Goal: Task Accomplishment & Management: Use online tool/utility

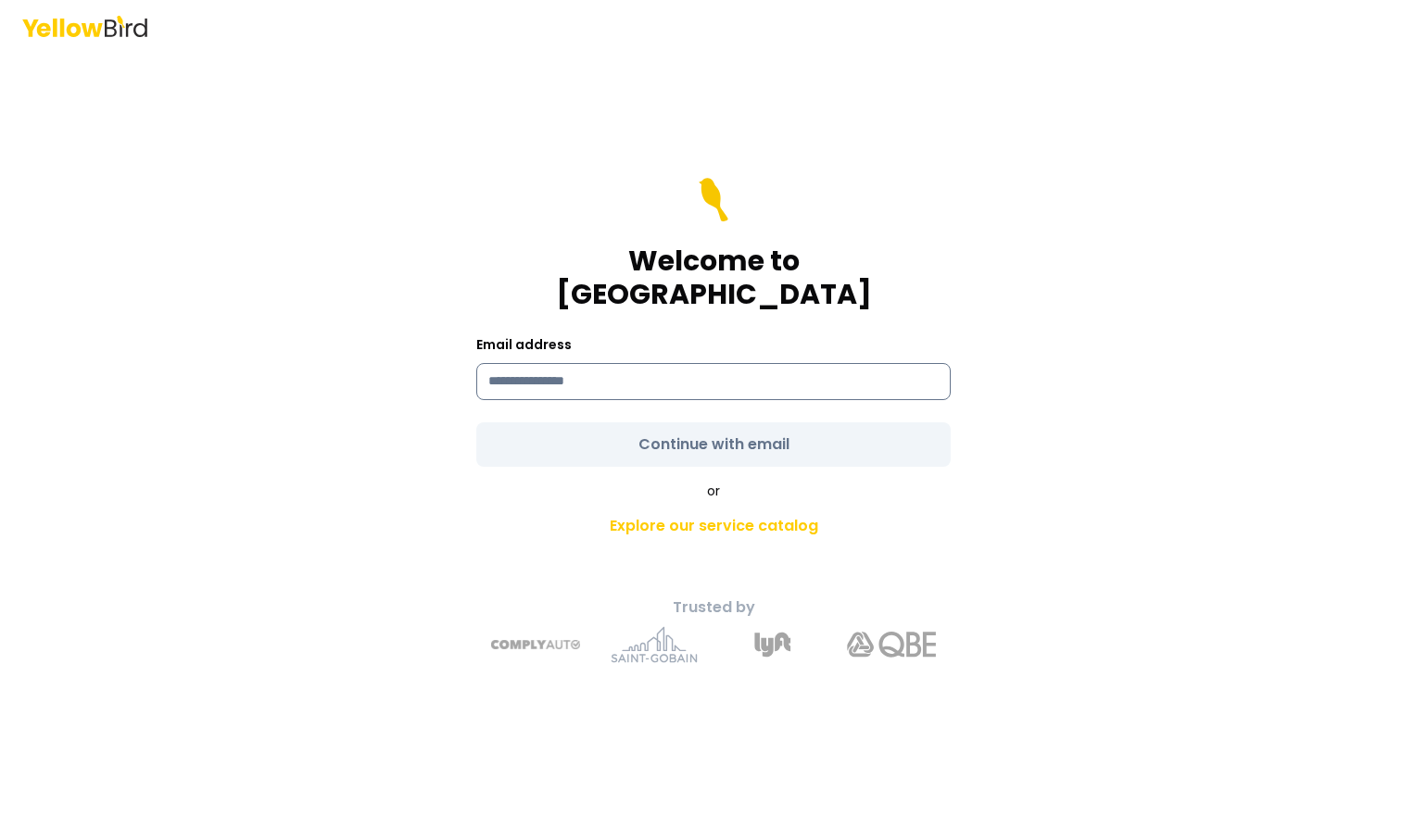
click at [584, 363] on input at bounding box center [713, 382] width 474 height 37
click at [388, 376] on div "Welcome to YellowBird Email address Continue with email or Explore our service …" at bounding box center [713, 447] width 681 height 463
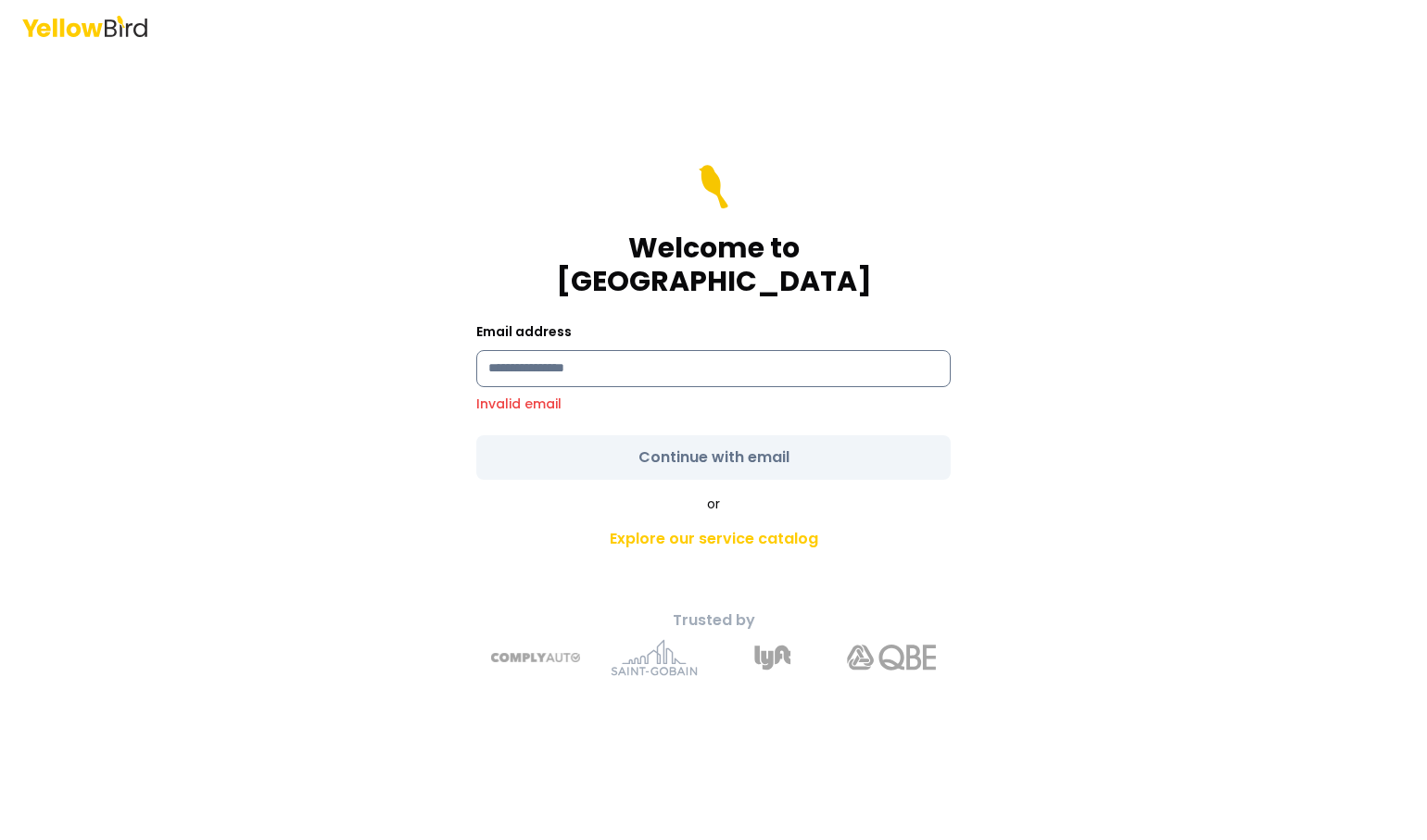
click at [645, 360] on input at bounding box center [713, 369] width 474 height 37
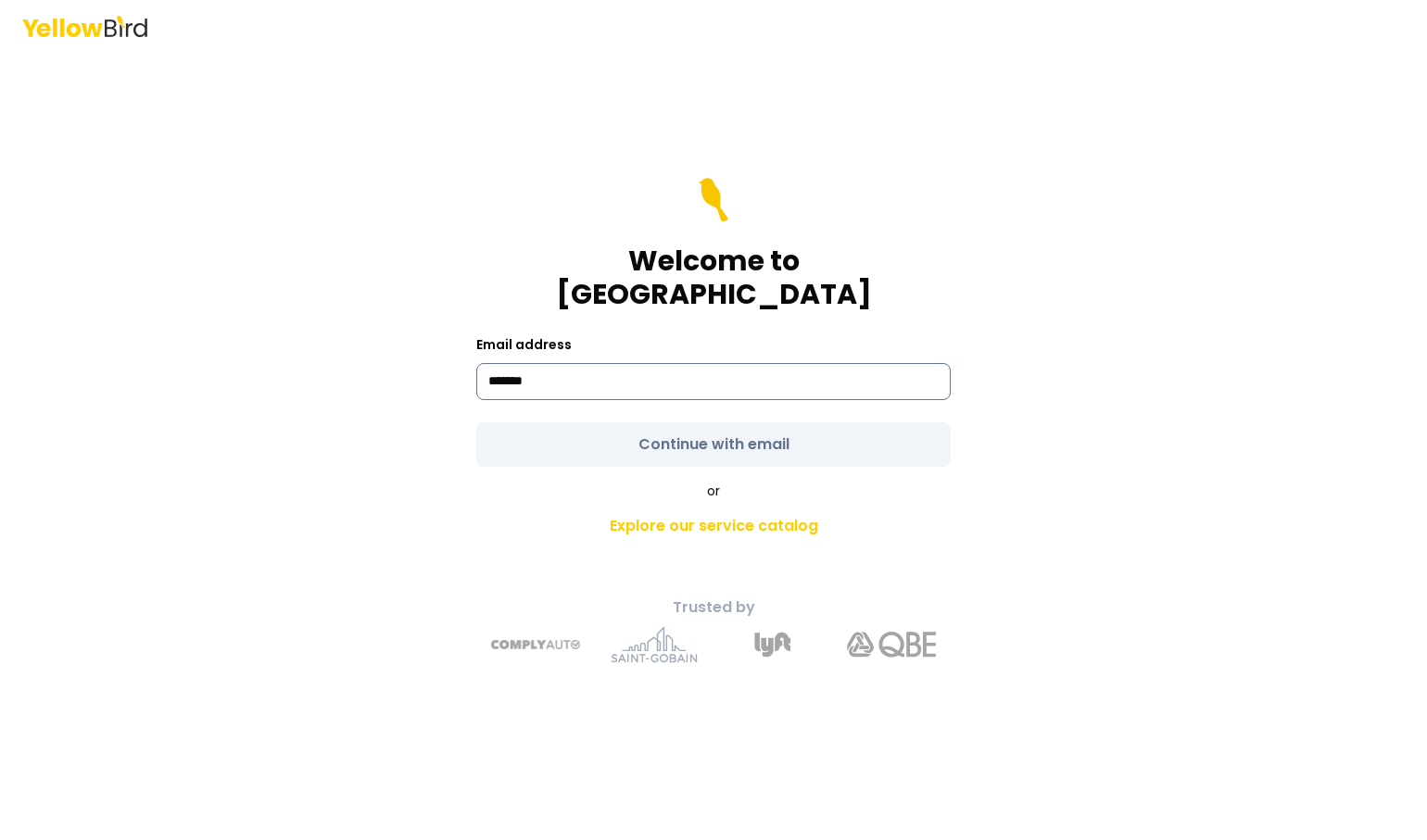
type input "**********"
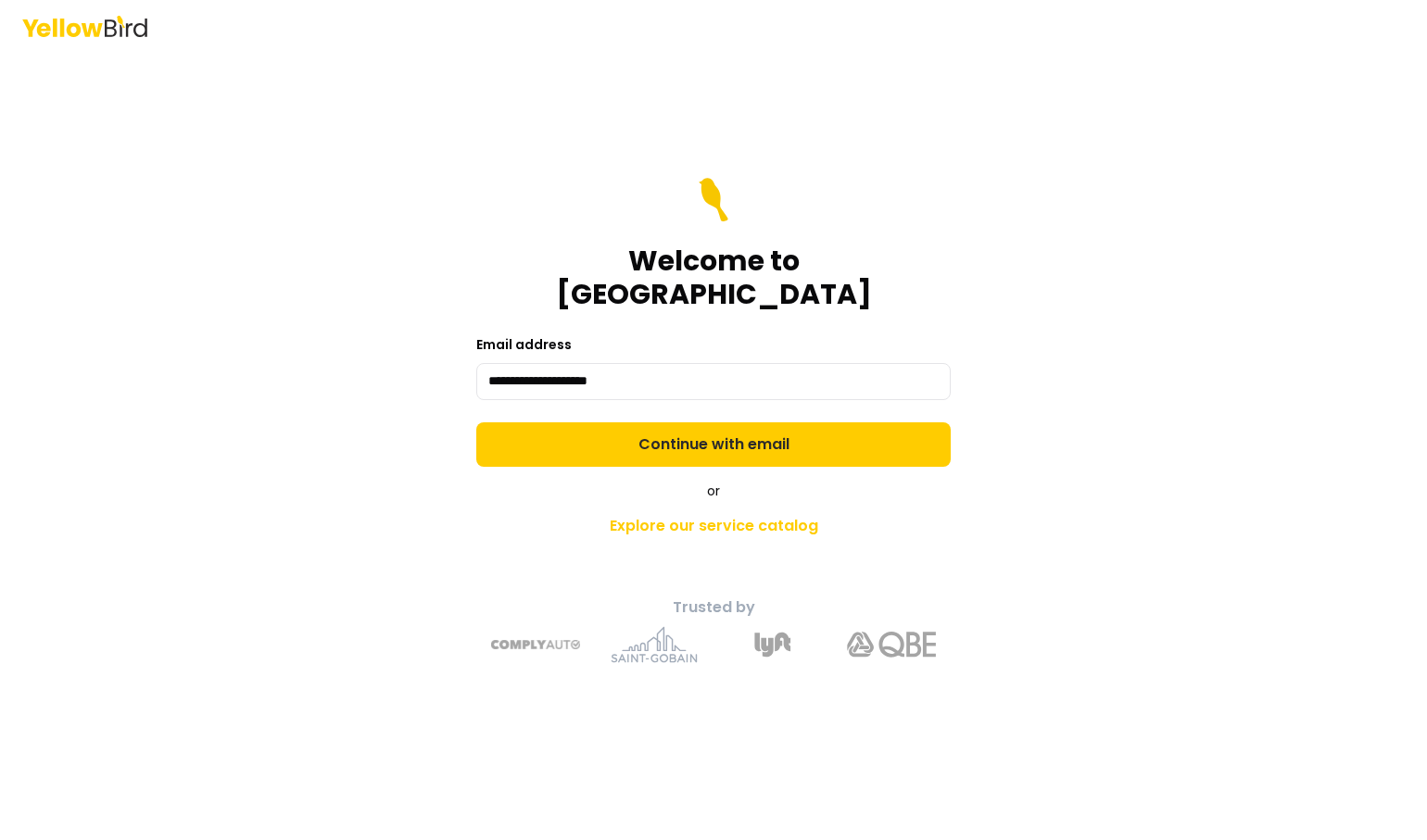
click at [670, 428] on button "Continue with email" at bounding box center [713, 444] width 474 height 44
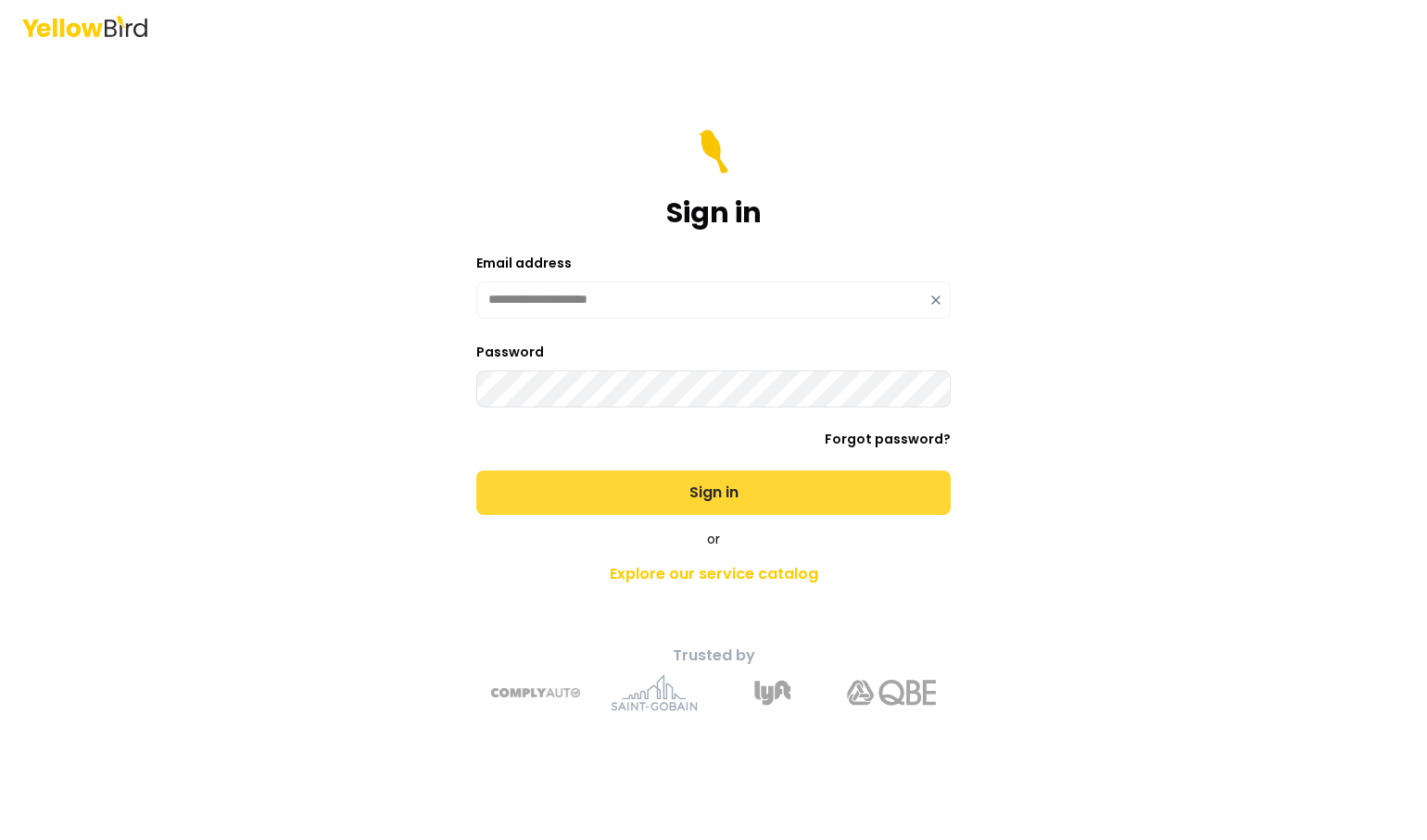
click at [799, 482] on button "Sign in" at bounding box center [713, 492] width 474 height 44
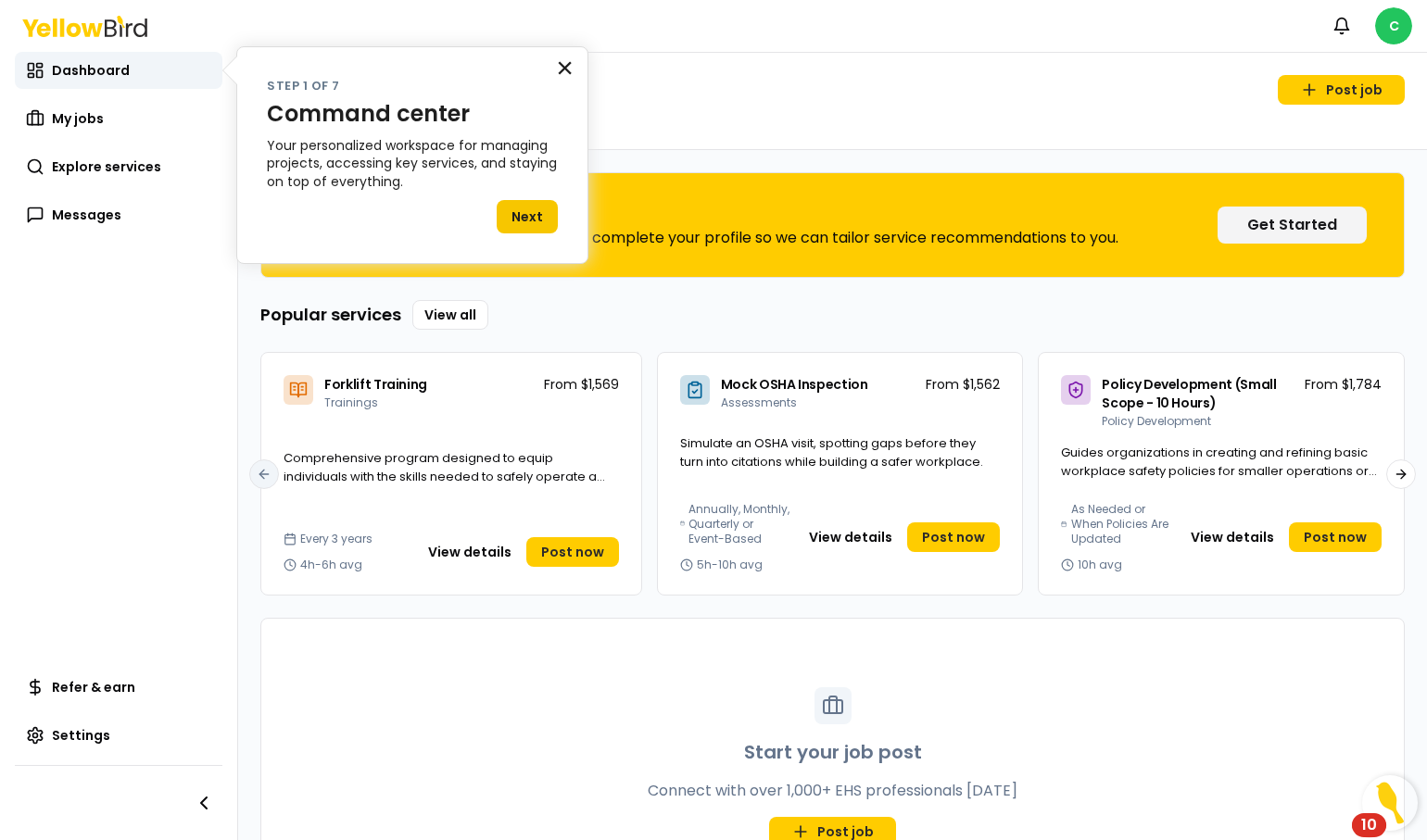
click at [568, 61] on button "×" at bounding box center [565, 68] width 18 height 30
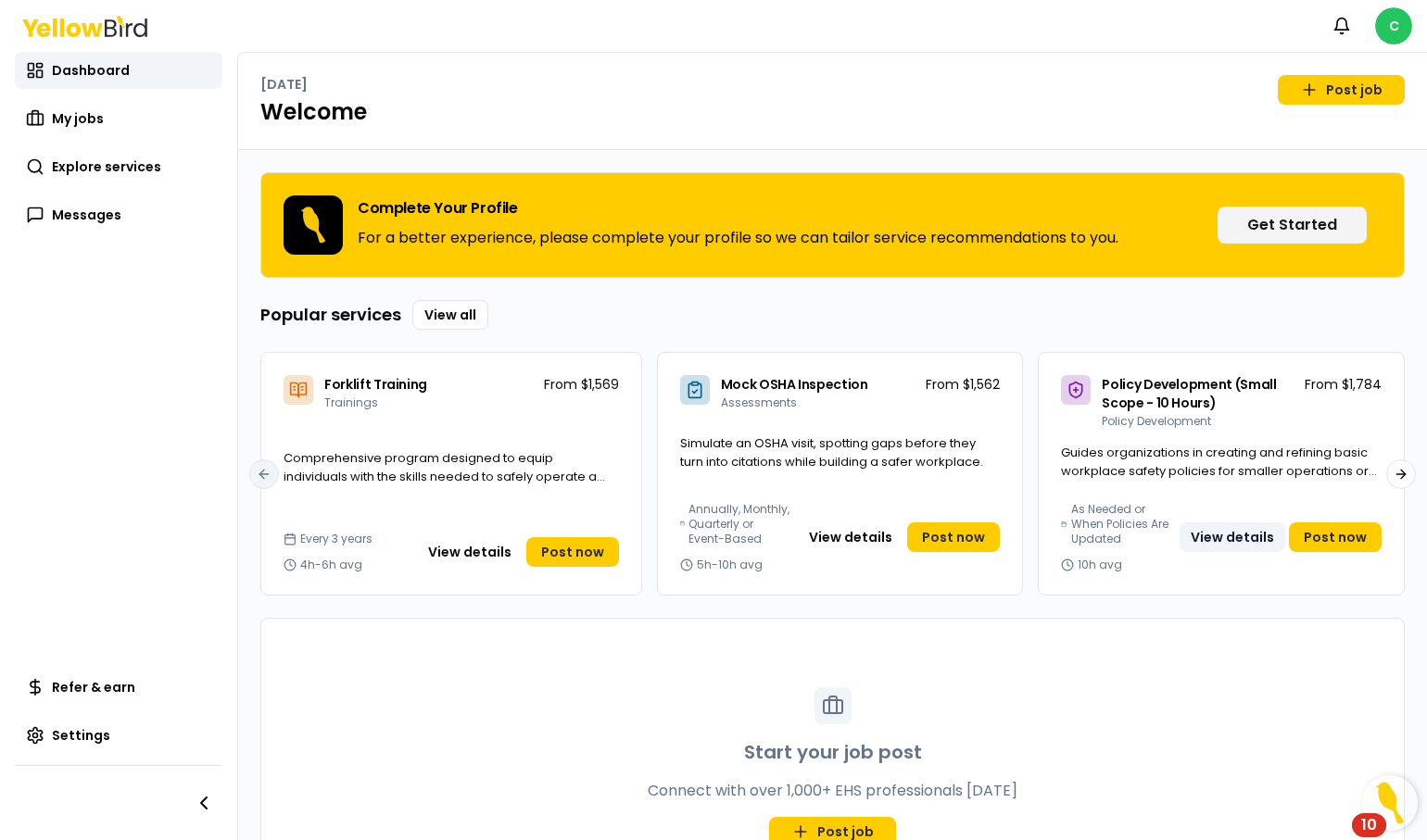
click at [1215, 543] on button "View details" at bounding box center [1232, 537] width 106 height 30
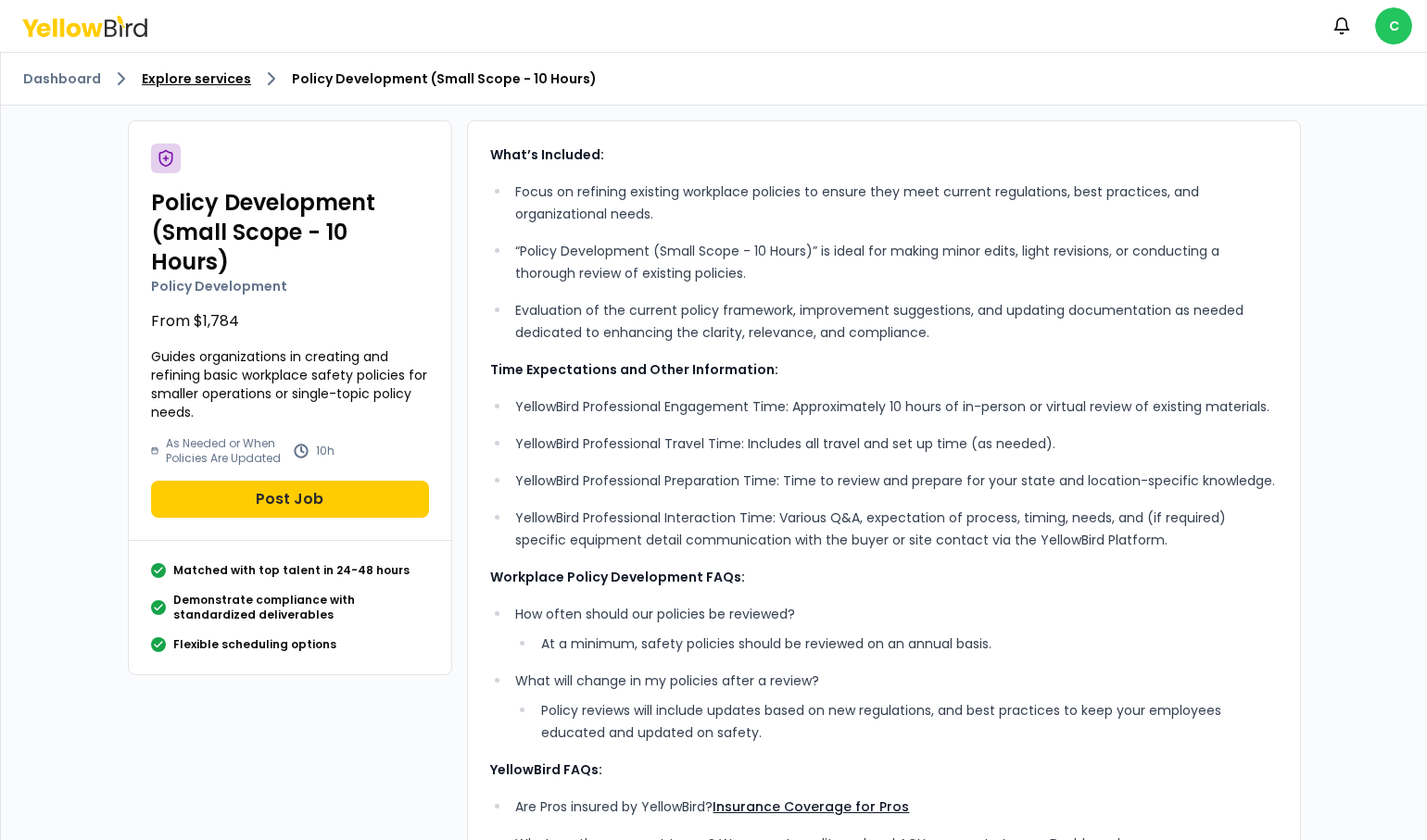
click at [176, 80] on link "Explore services" at bounding box center [196, 78] width 109 height 19
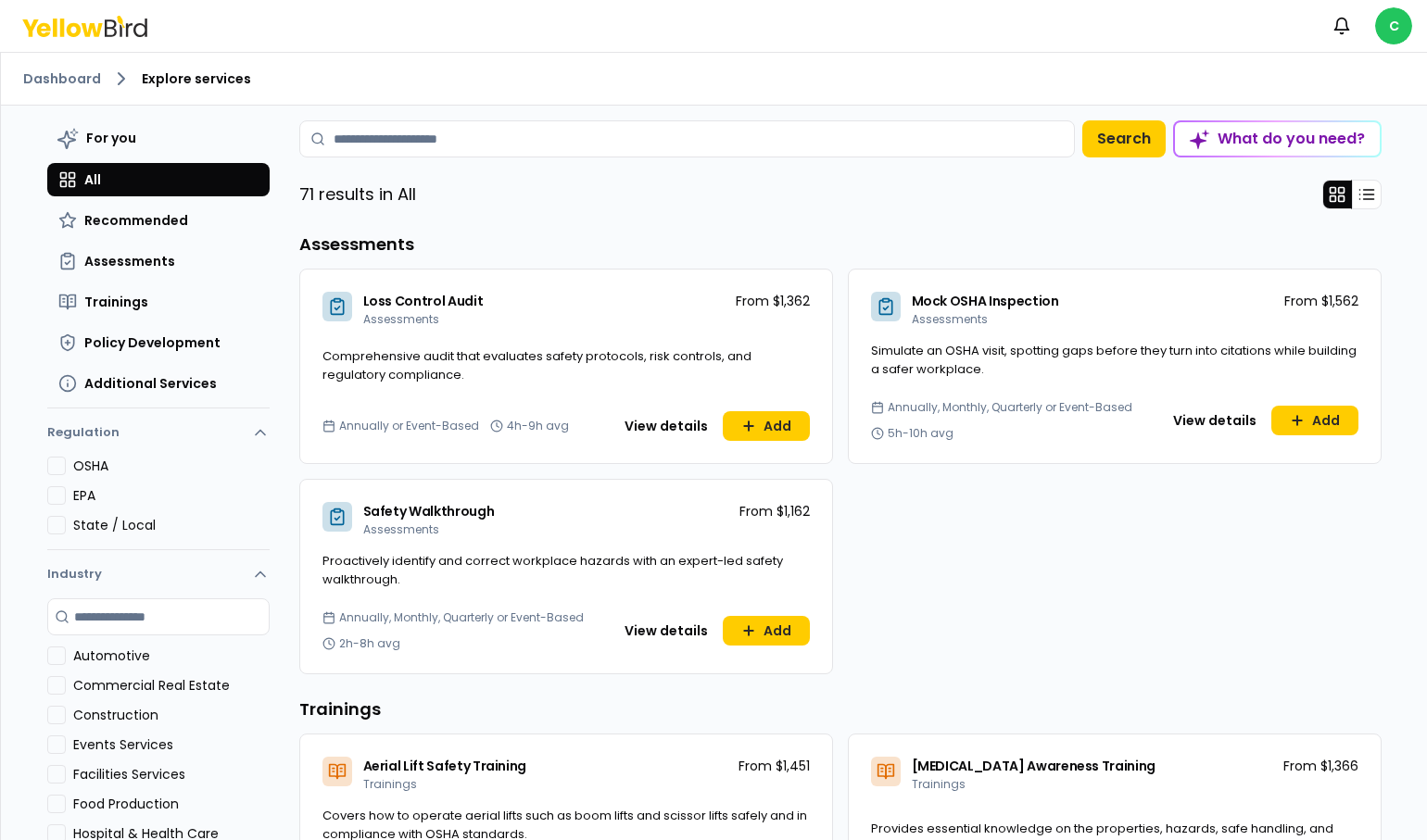
click at [53, 493] on button "EPA" at bounding box center [56, 495] width 19 height 19
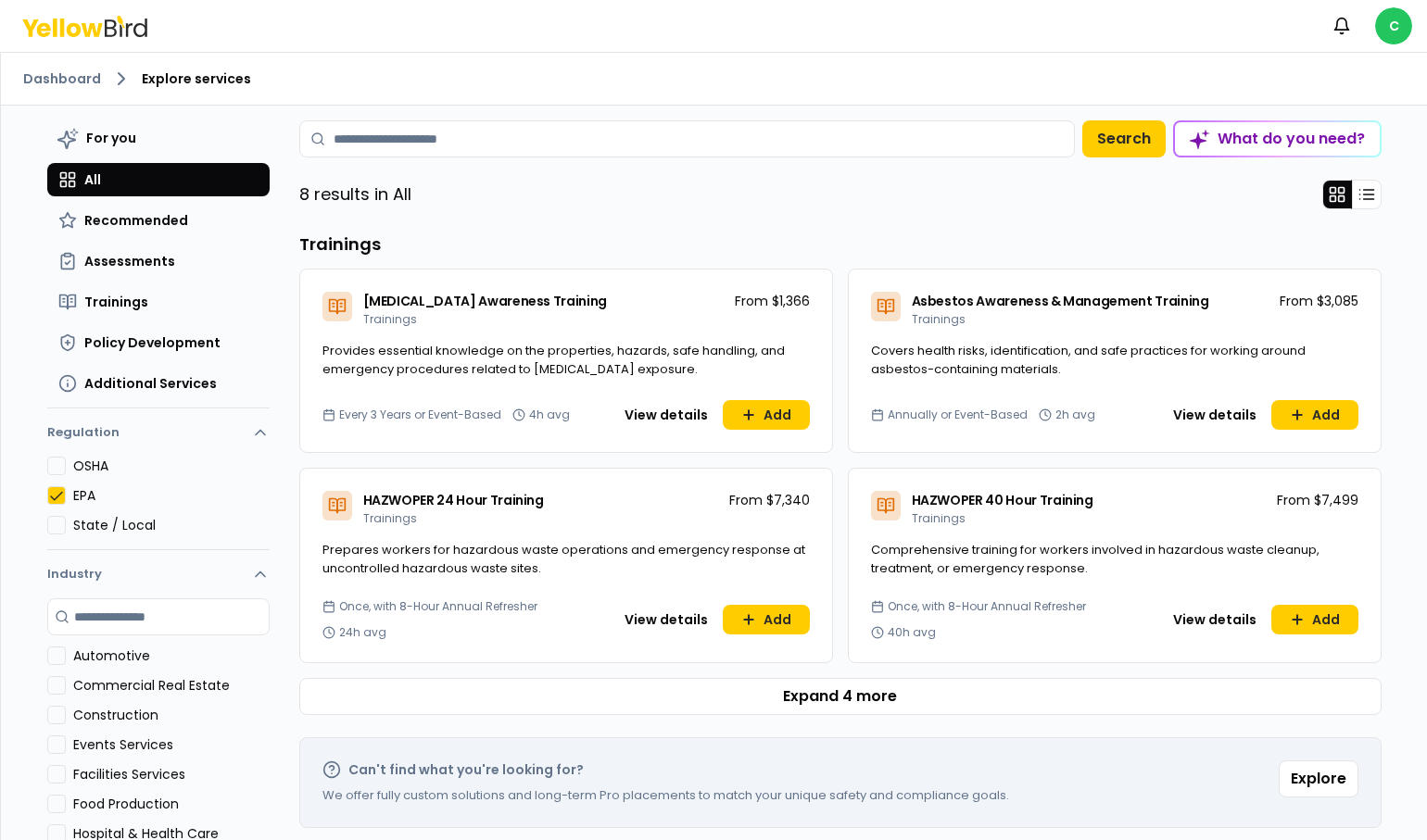
scroll to position [96, 0]
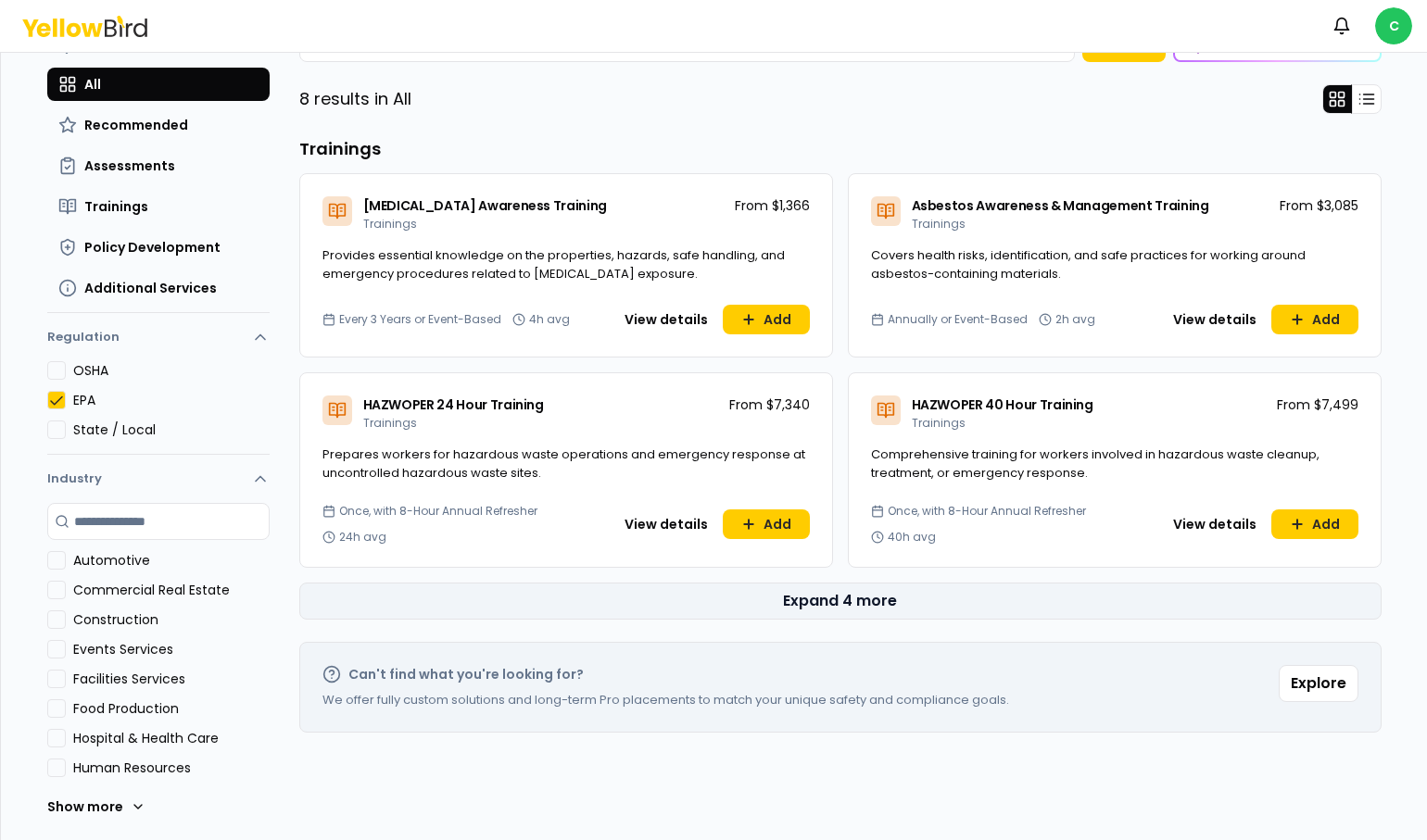
click at [901, 590] on button "Expand 4 more" at bounding box center [839, 601] width 1082 height 37
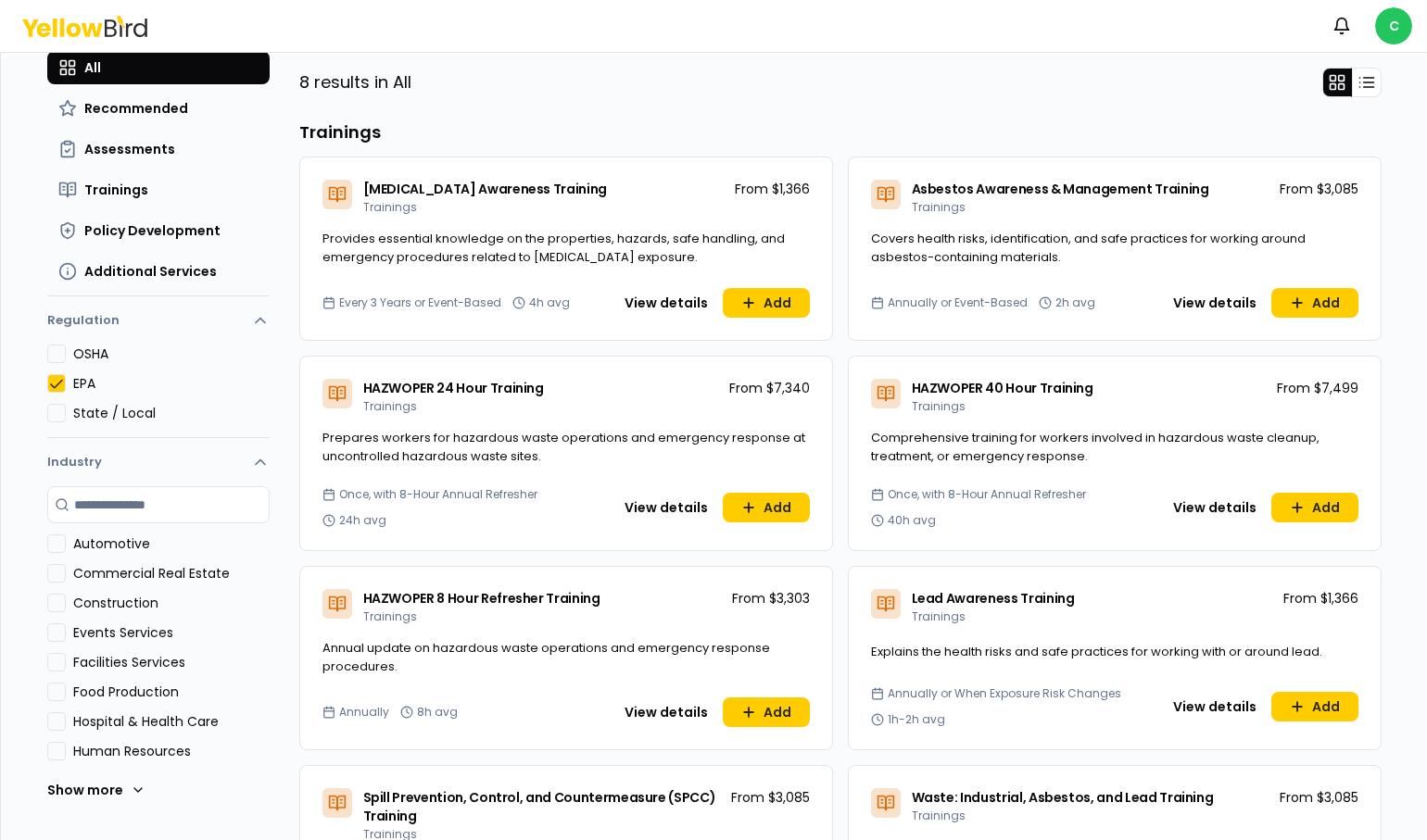
scroll to position [86, 0]
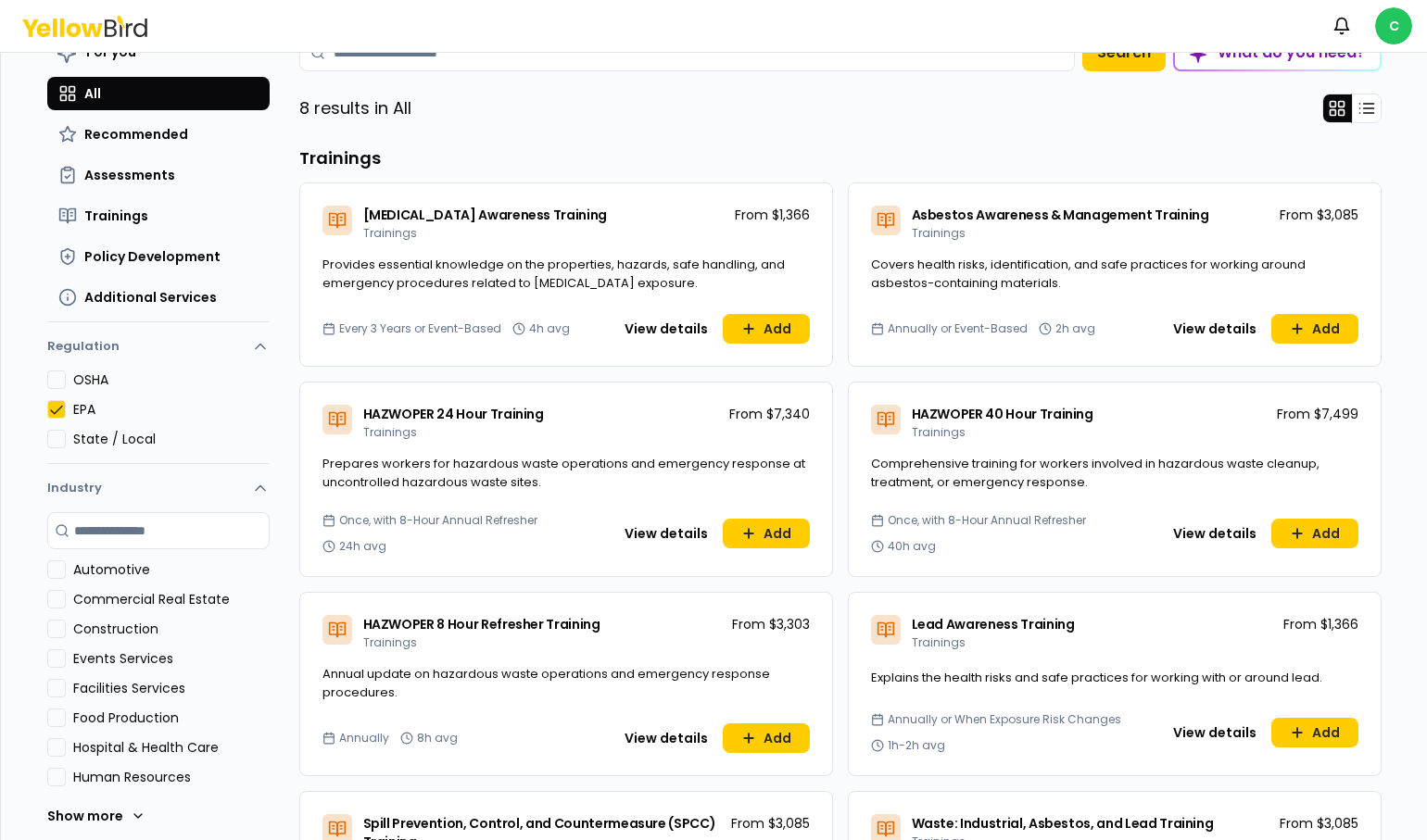
click at [51, 449] on div "OSHA EPA State / Local" at bounding box center [158, 417] width 222 height 93
click at [47, 440] on button "State / Local" at bounding box center [56, 439] width 19 height 19
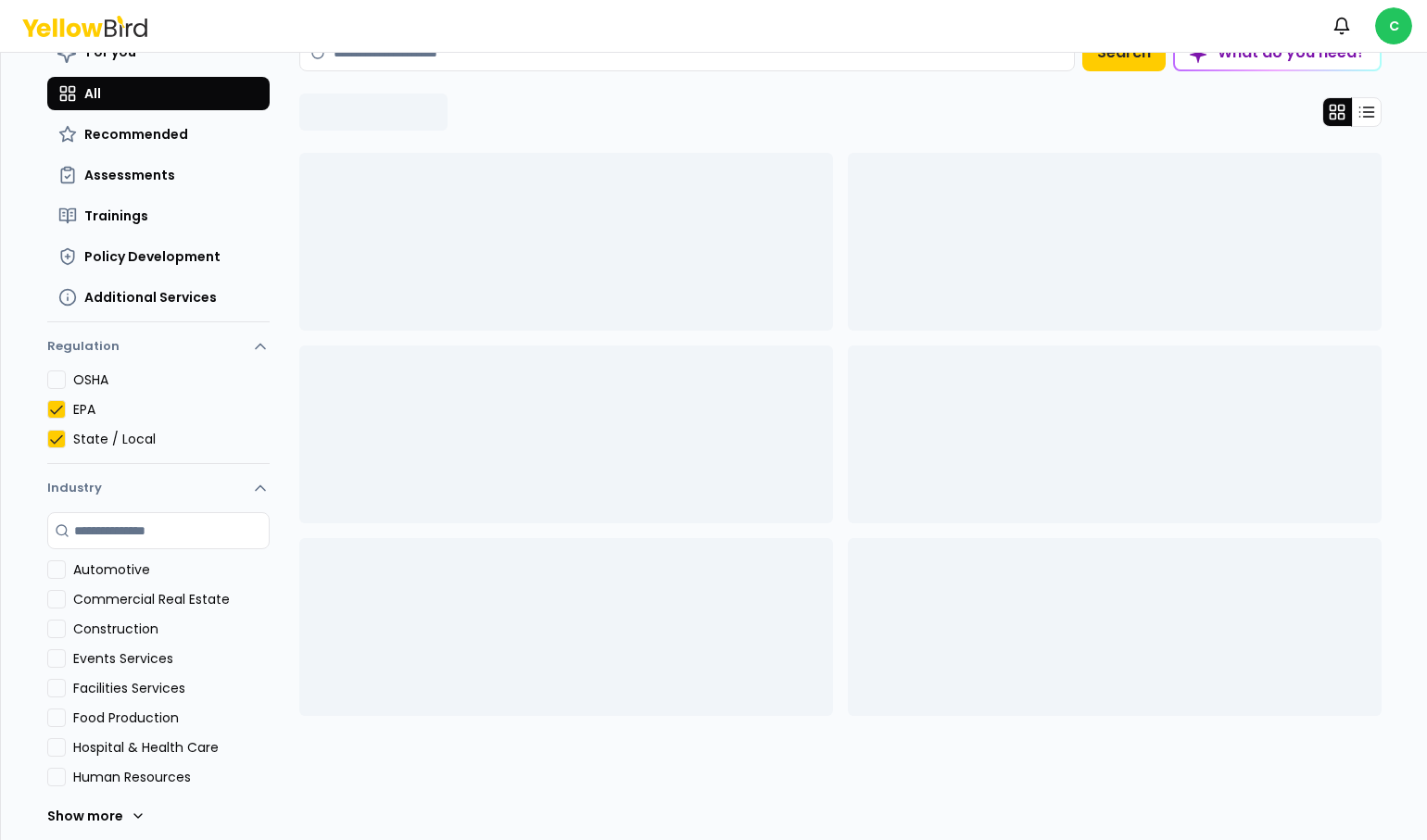
click at [47, 409] on button "EPA" at bounding box center [56, 409] width 19 height 19
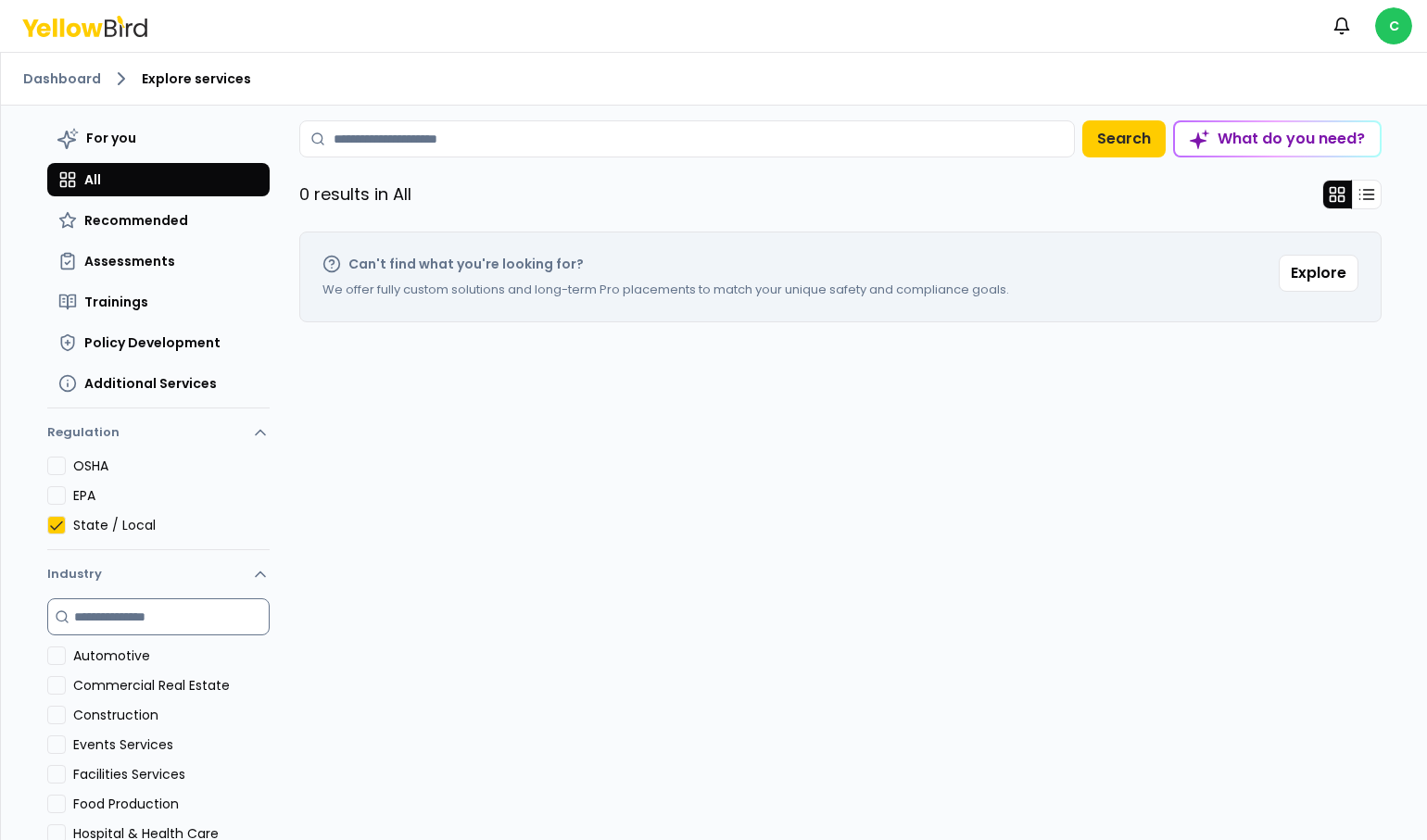
scroll to position [96, 0]
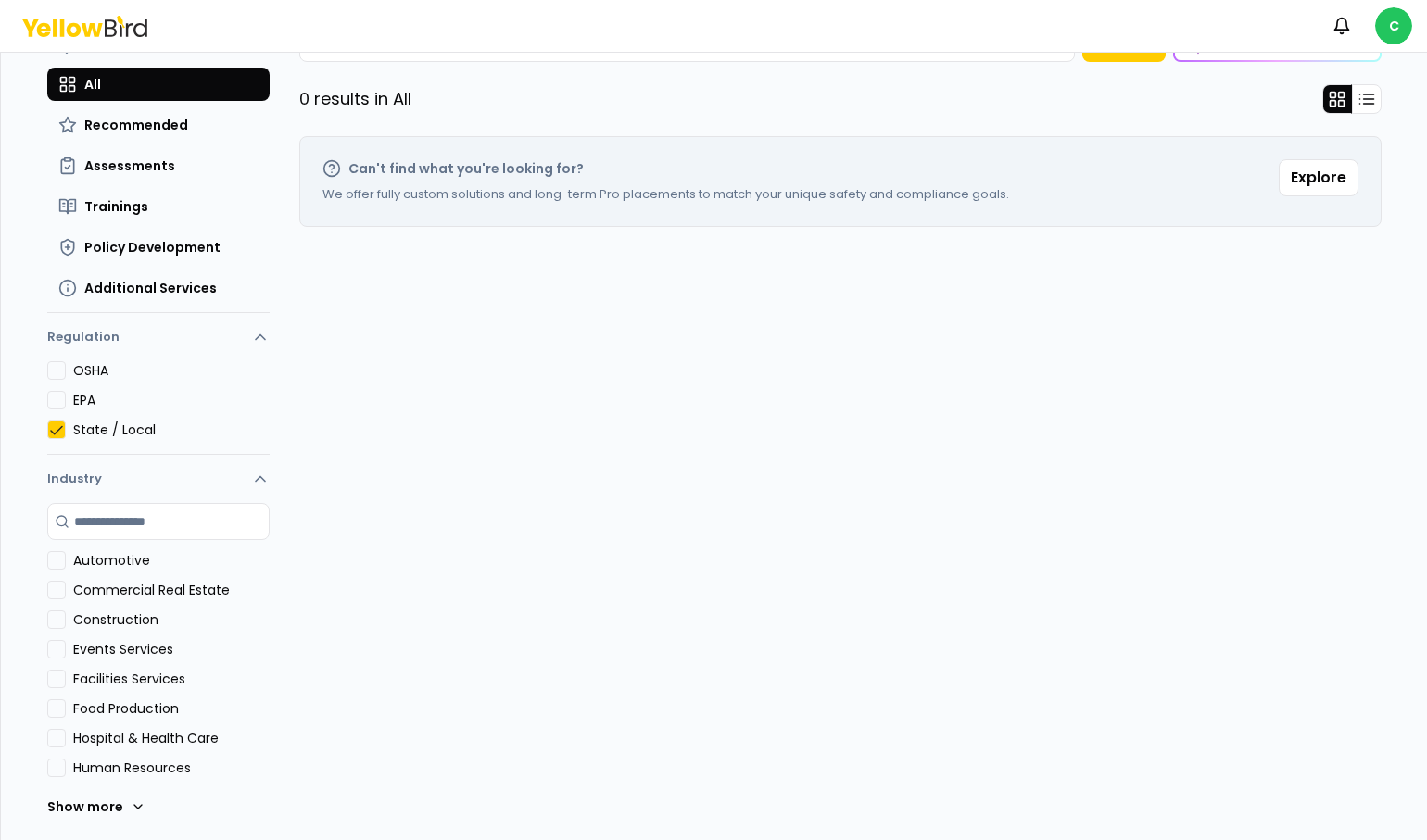
click at [49, 373] on button "OSHA" at bounding box center [56, 370] width 19 height 19
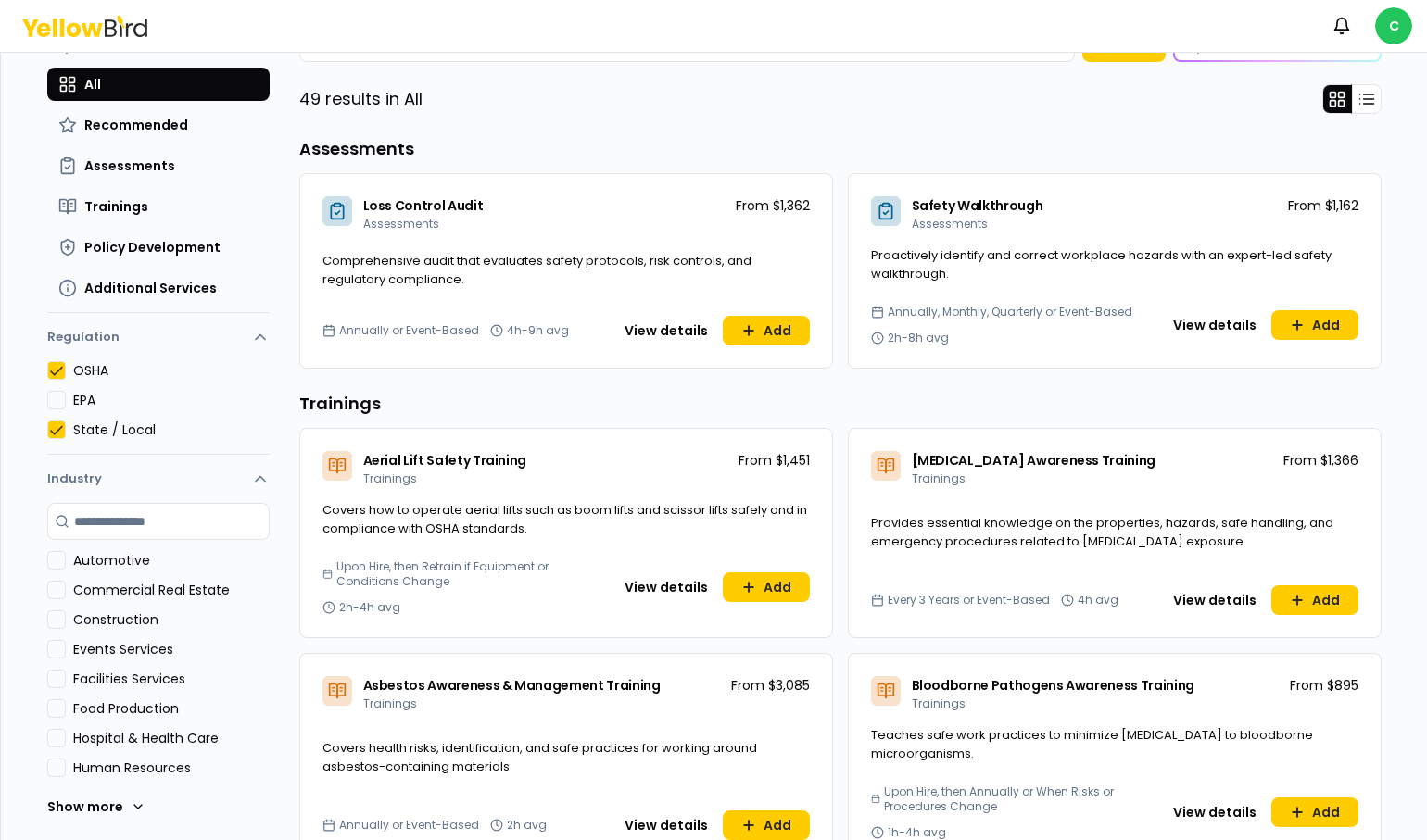
click at [52, 425] on button "State / Local" at bounding box center [56, 430] width 19 height 19
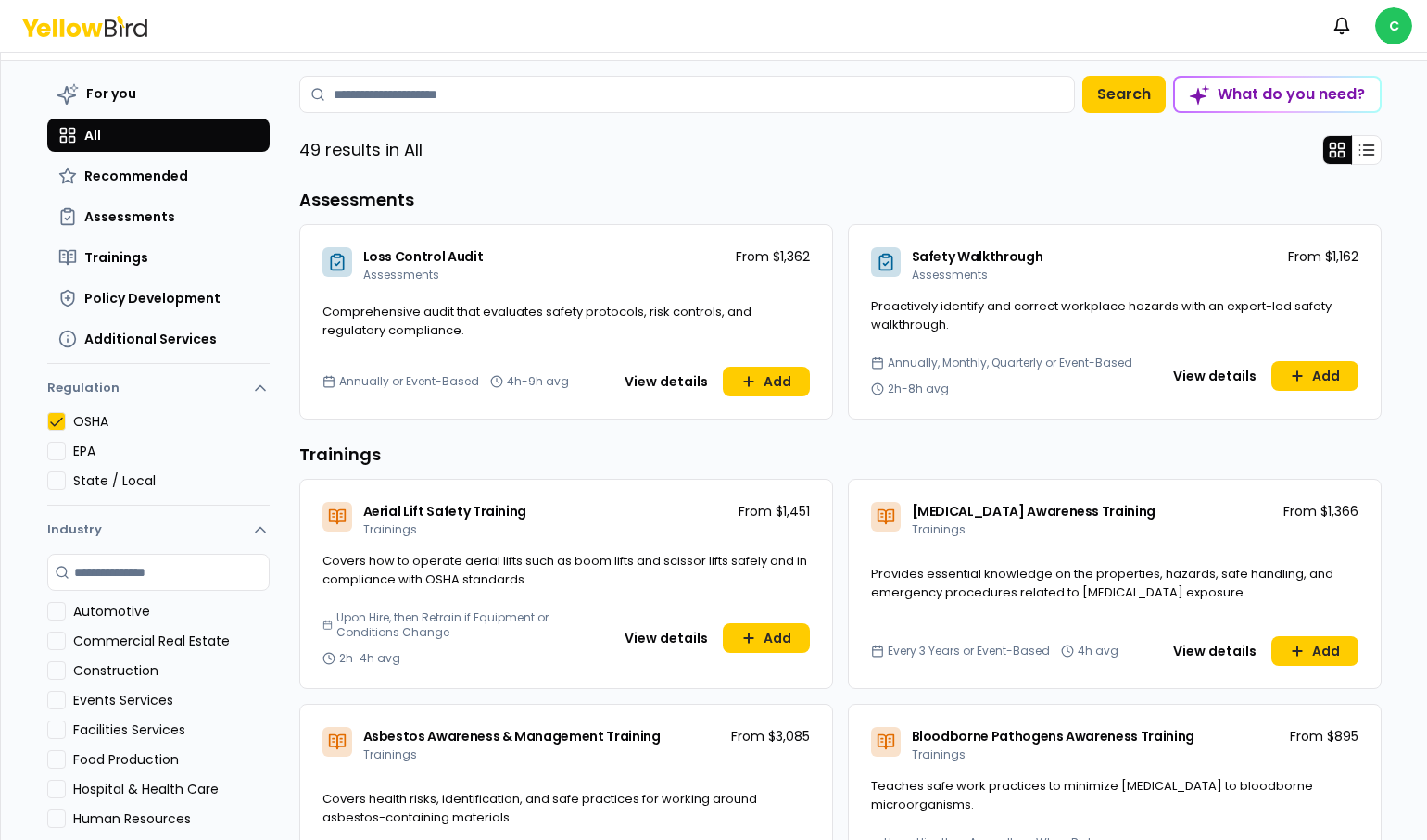
scroll to position [0, 0]
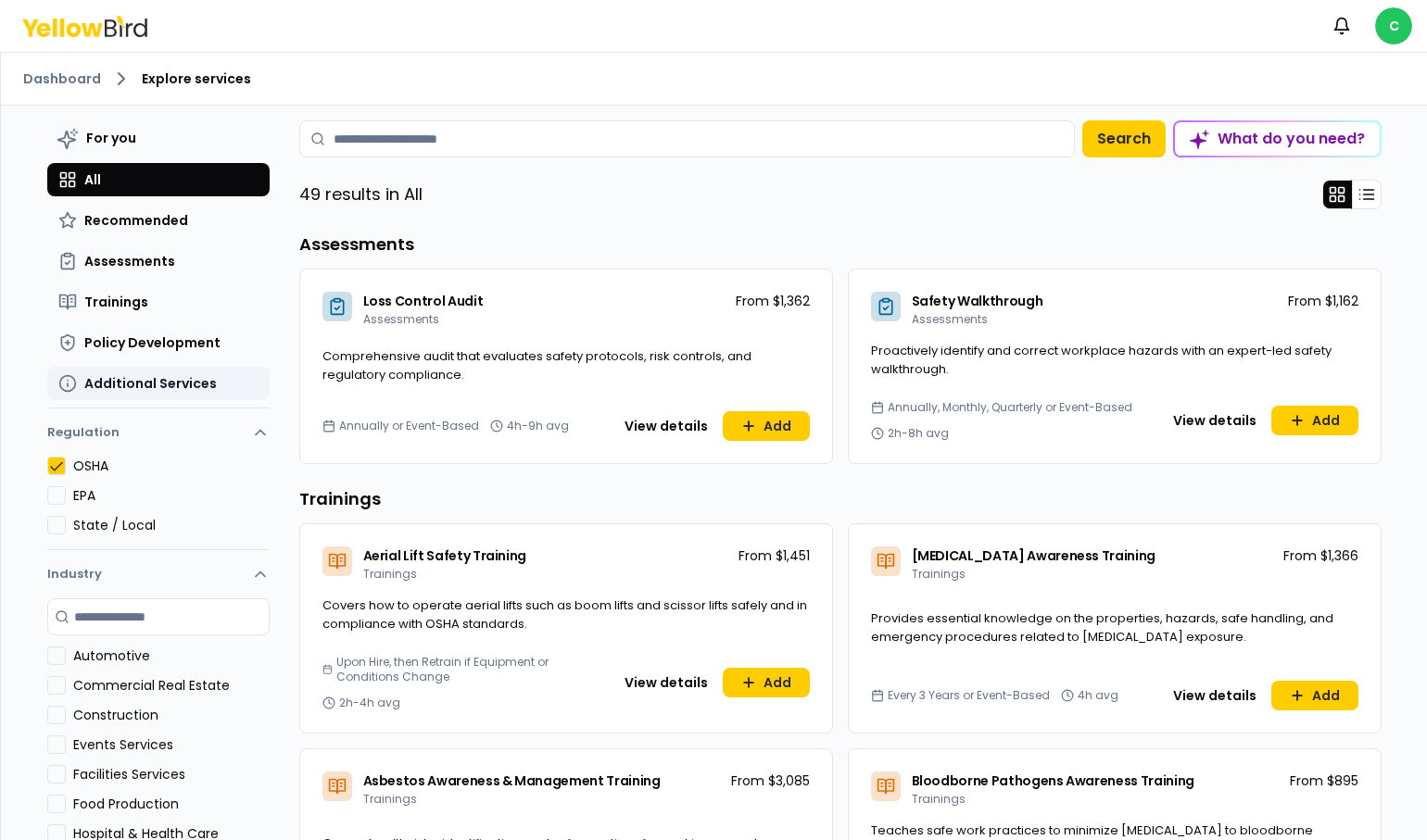
click at [95, 375] on span "Additional Services" at bounding box center [150, 384] width 132 height 19
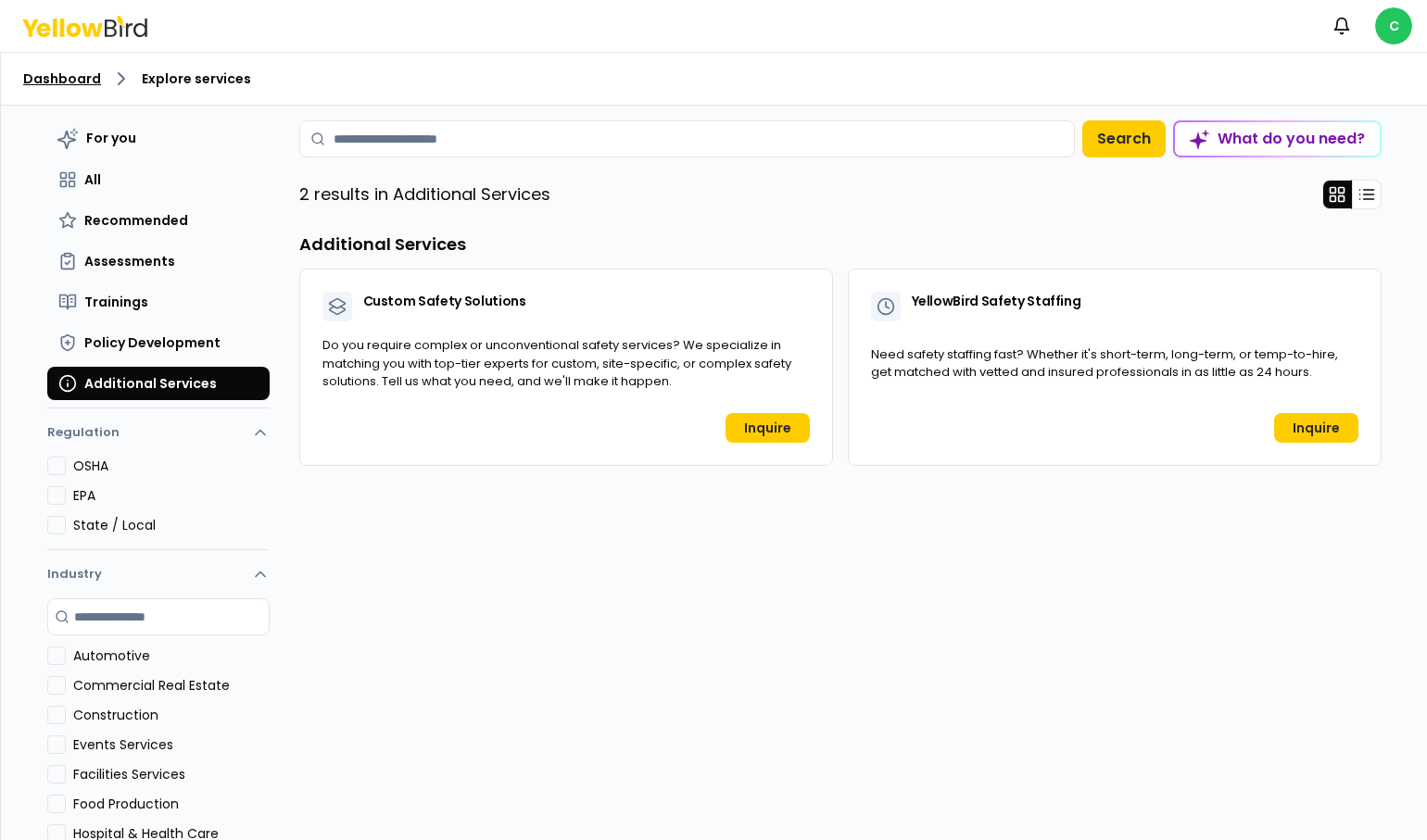
click at [70, 75] on link "Dashboard" at bounding box center [61, 78] width 78 height 19
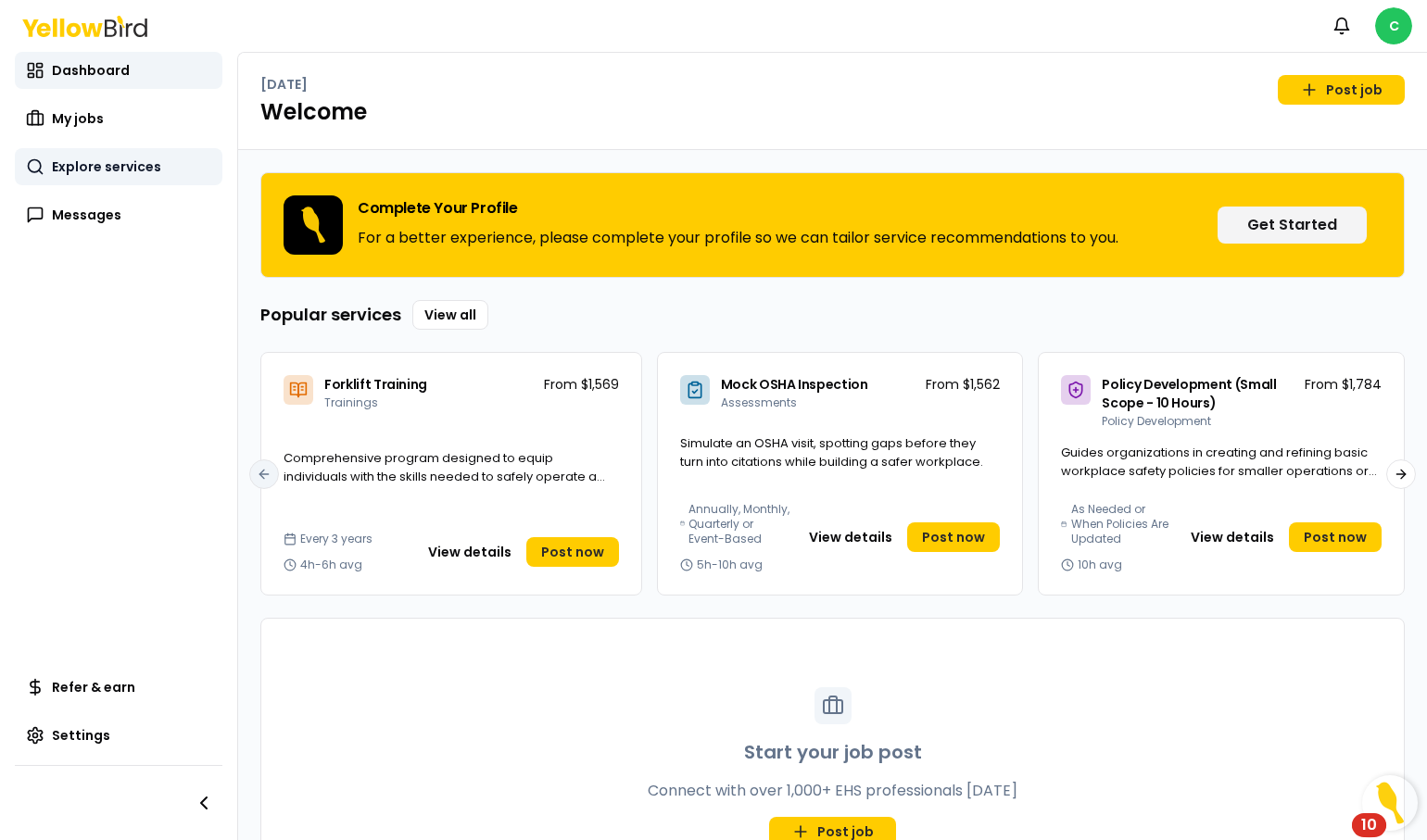
click at [94, 167] on span "Explore services" at bounding box center [107, 167] width 109 height 19
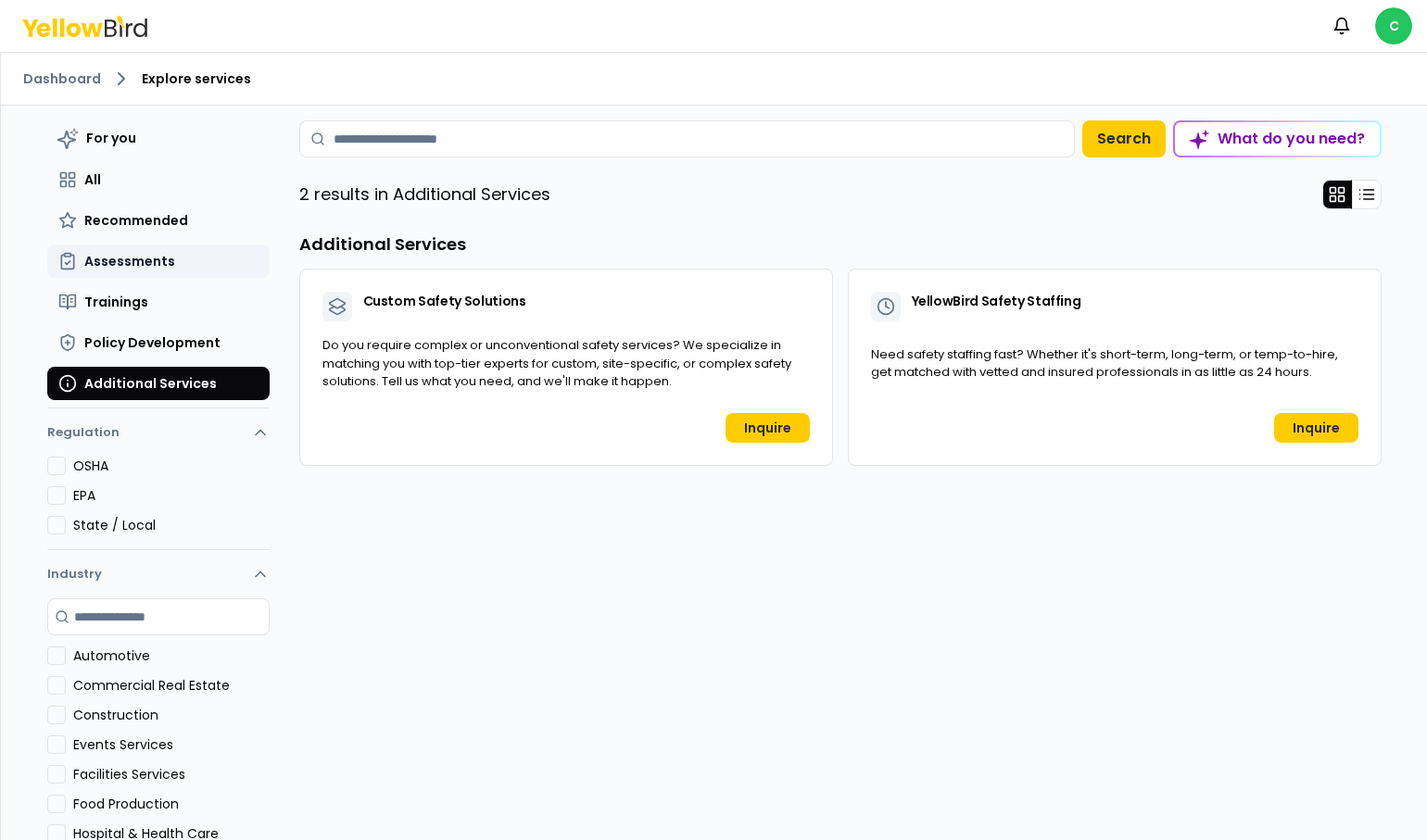
click at [107, 260] on span "Assessments" at bounding box center [129, 261] width 91 height 19
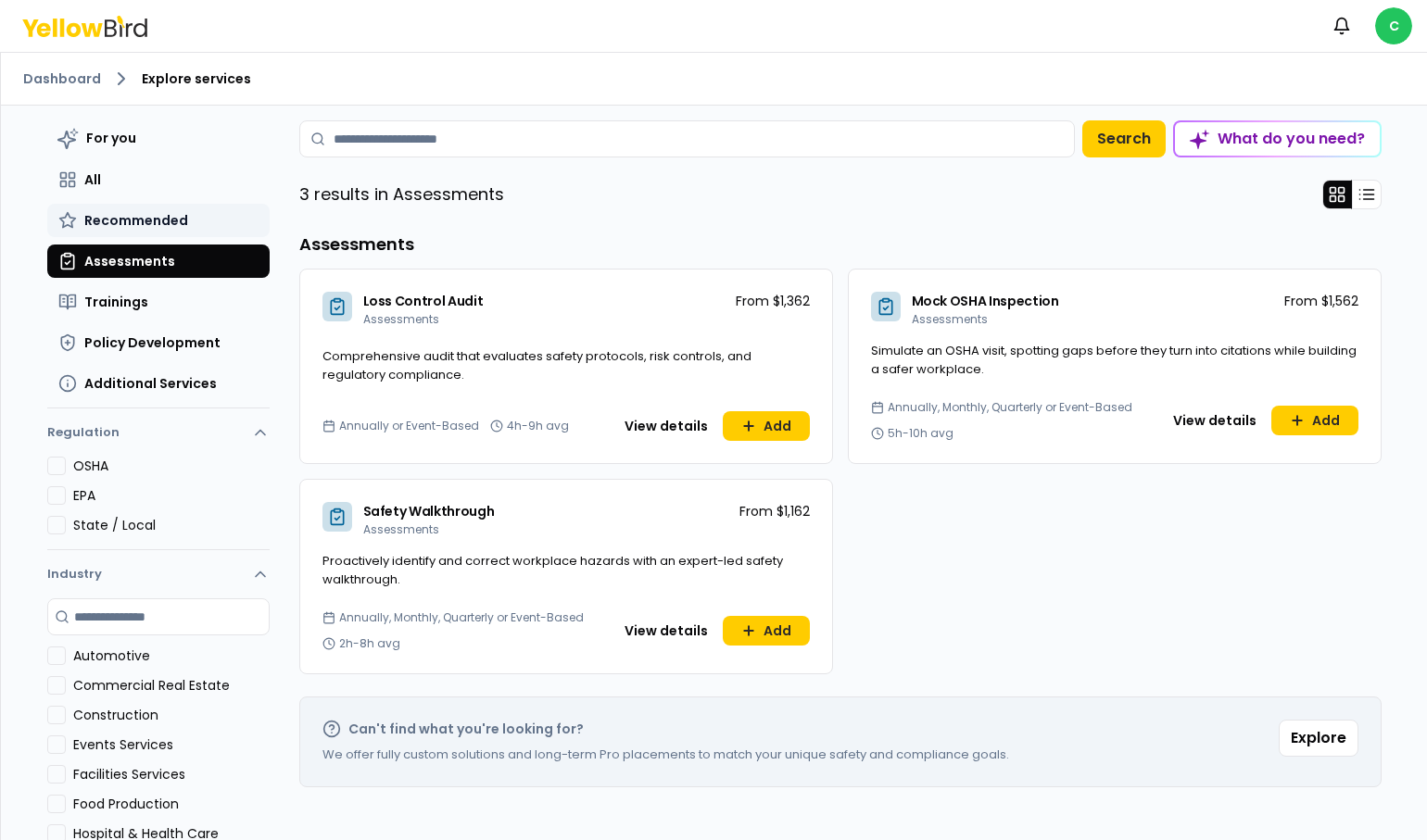
click at [121, 213] on span "Recommended" at bounding box center [135, 220] width 104 height 19
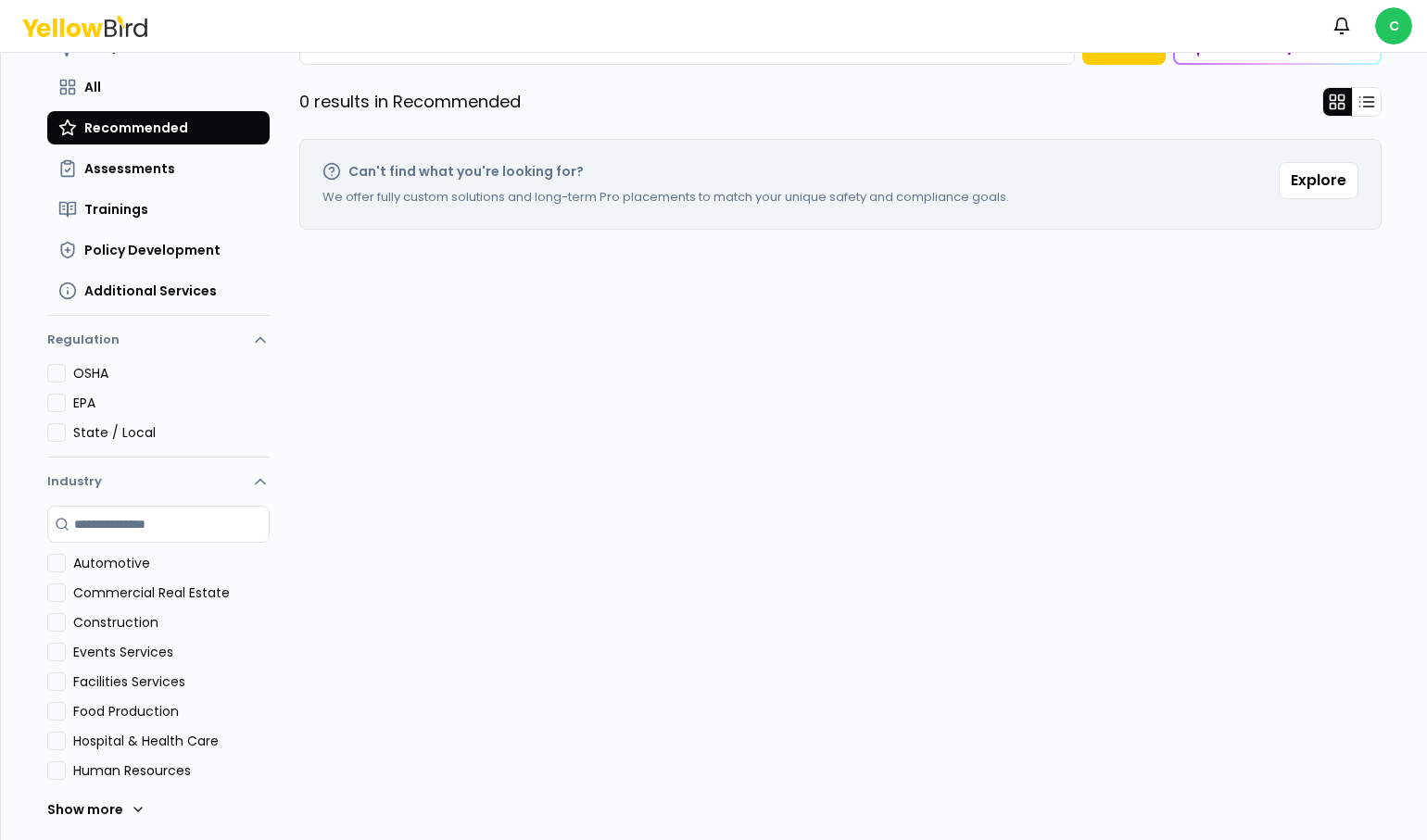
scroll to position [96, 0]
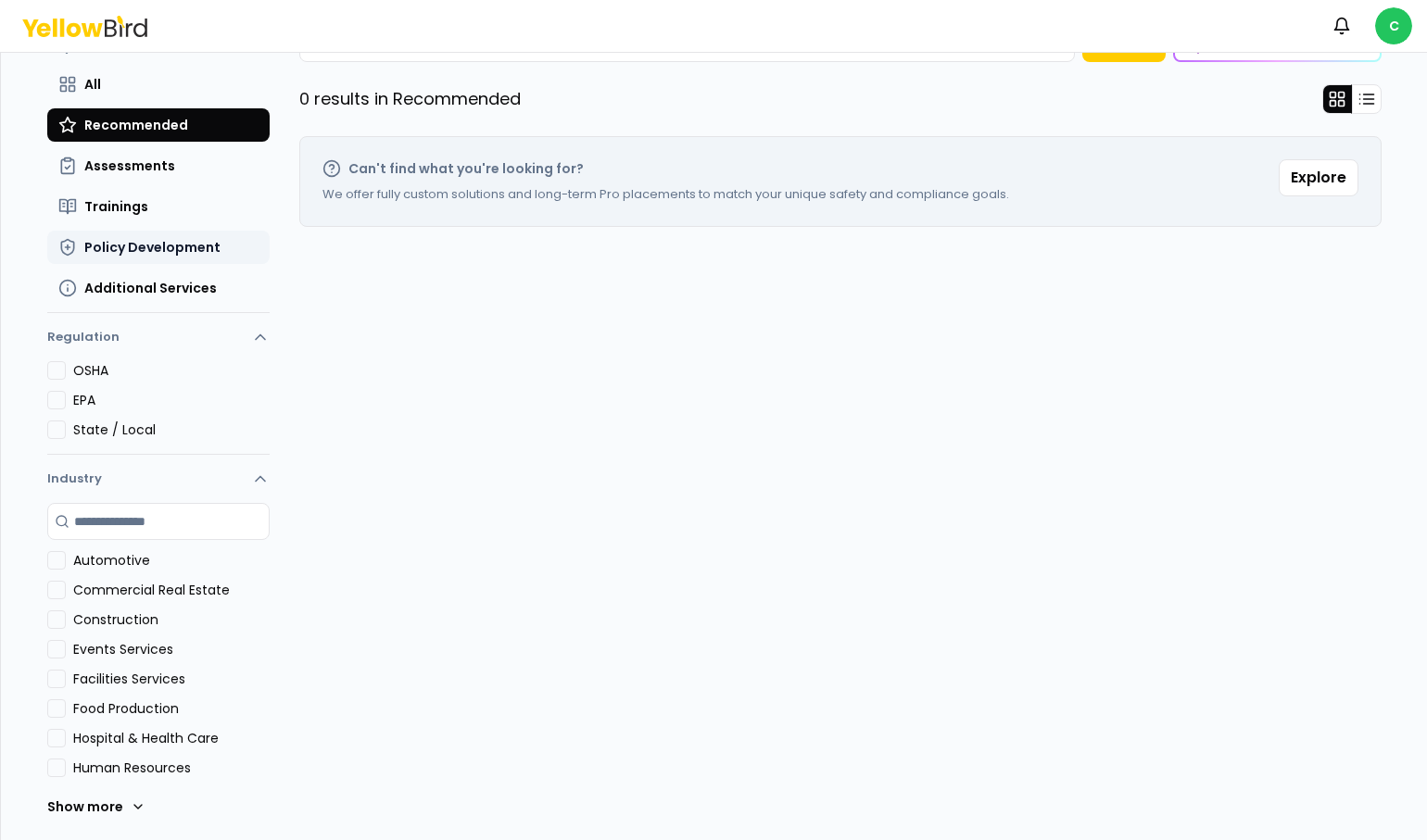
click at [144, 250] on span "Policy Development" at bounding box center [152, 246] width 136 height 19
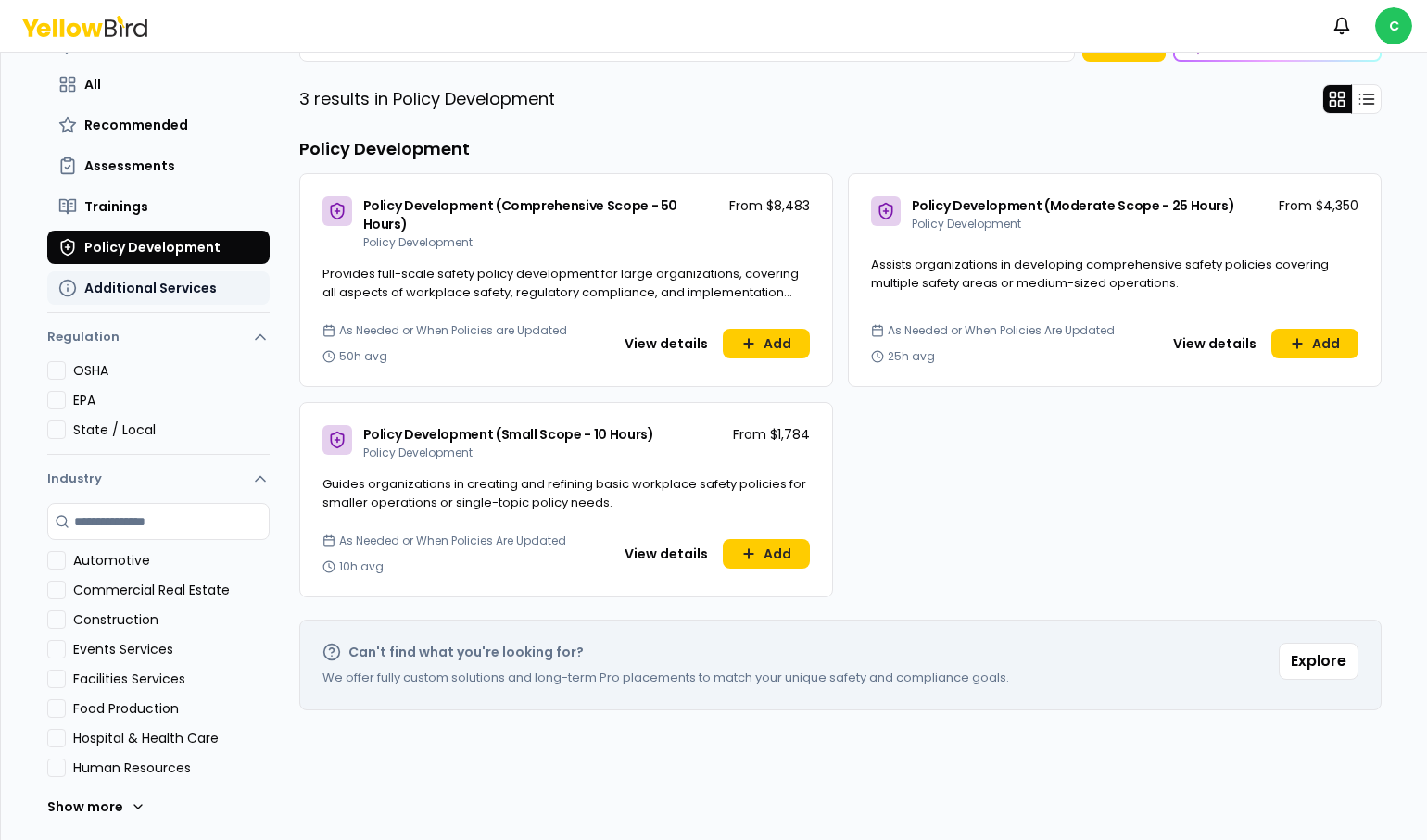
click at [141, 280] on span "Additional Services" at bounding box center [150, 288] width 132 height 19
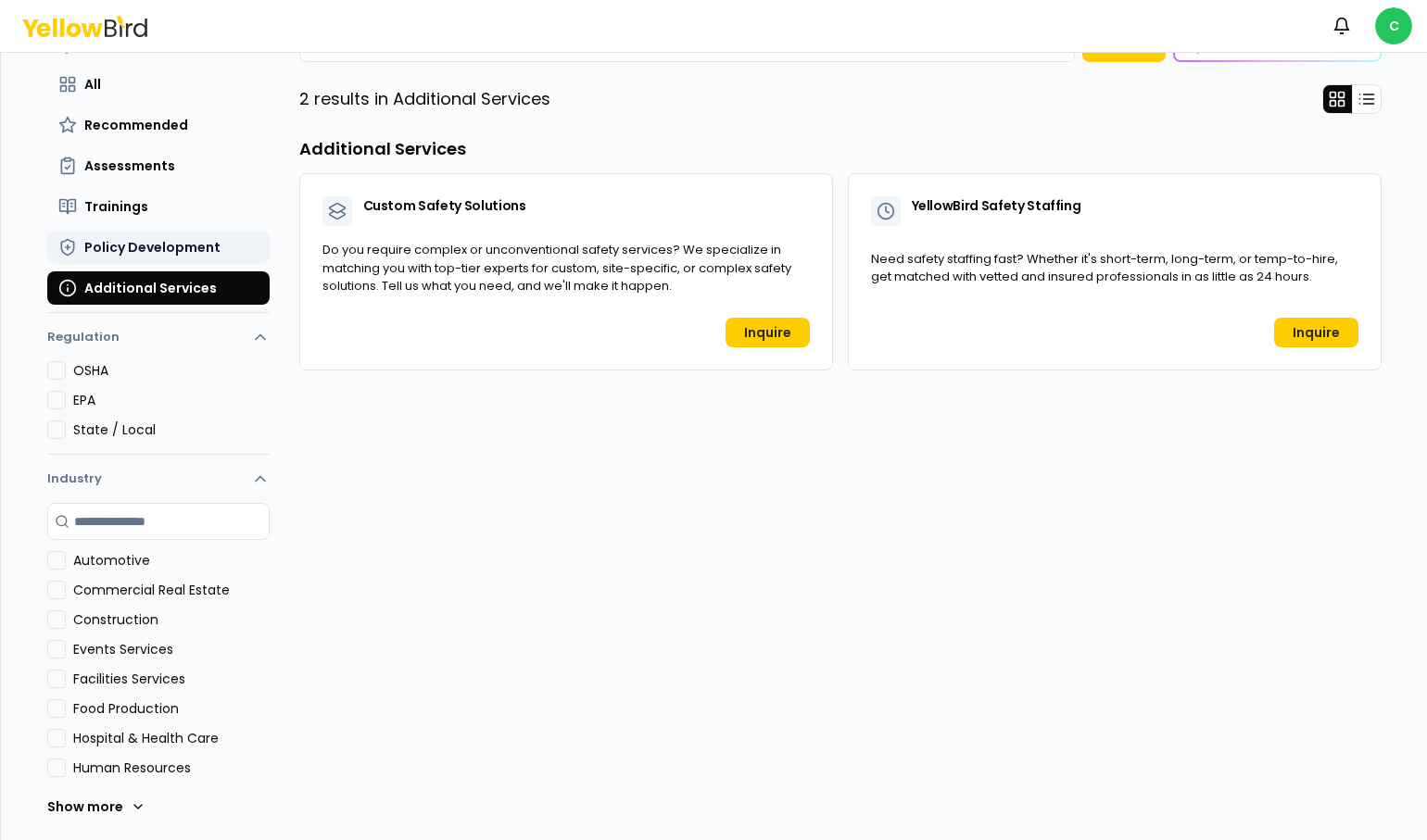
click at [109, 238] on span "Policy Development" at bounding box center [152, 246] width 136 height 19
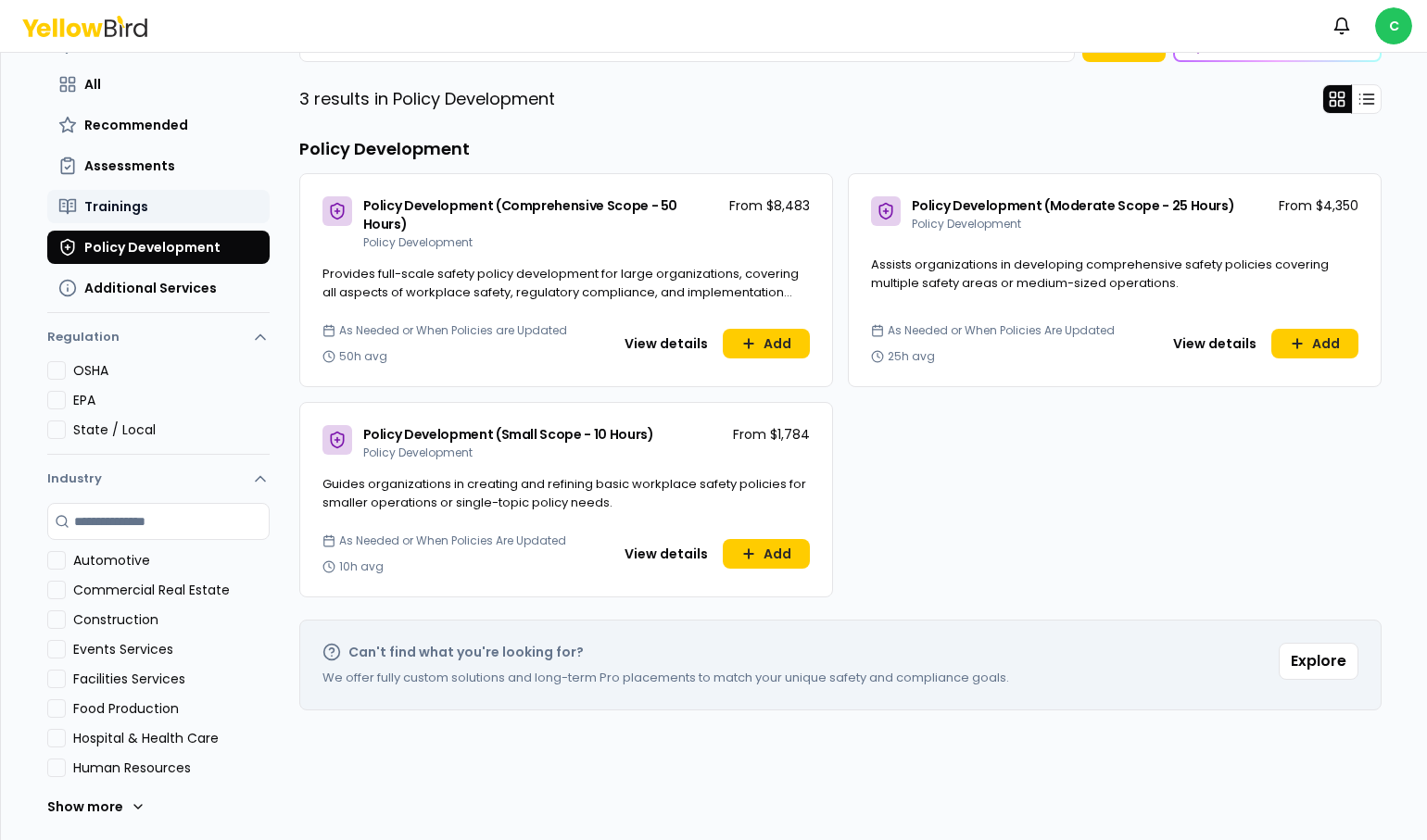
click at [103, 204] on span "Trainings" at bounding box center [115, 206] width 64 height 19
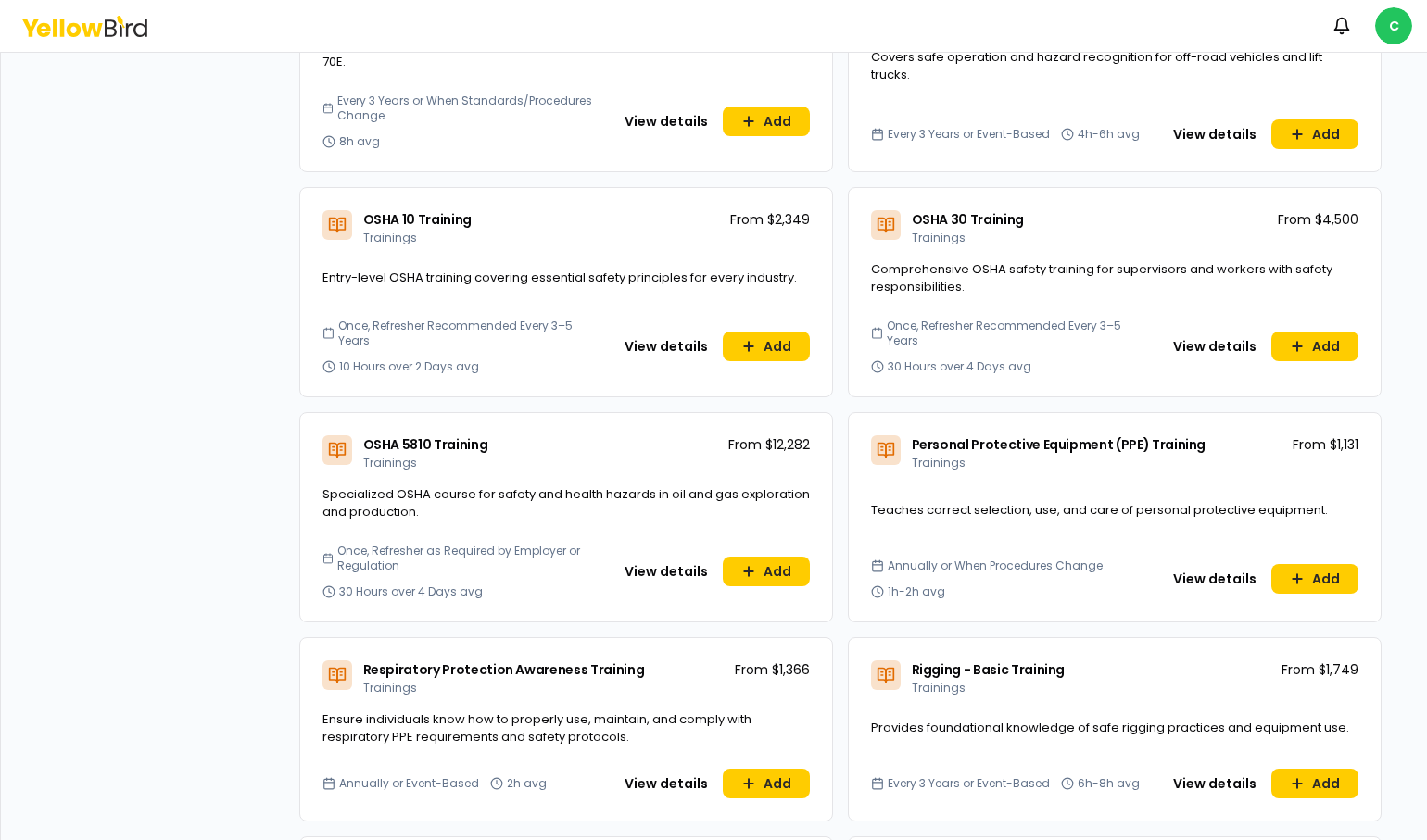
scroll to position [4277, 0]
